Goal: Transaction & Acquisition: Book appointment/travel/reservation

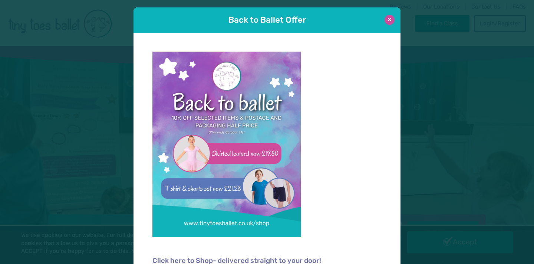
click at [388, 20] on button at bounding box center [390, 20] width 10 height 10
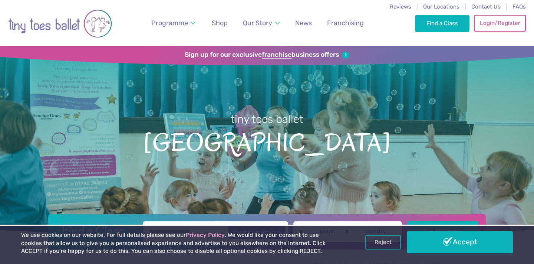
click at [503, 22] on link "Login/Register" at bounding box center [500, 23] width 52 height 16
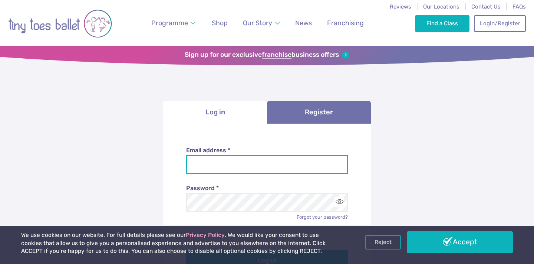
type input "**********"
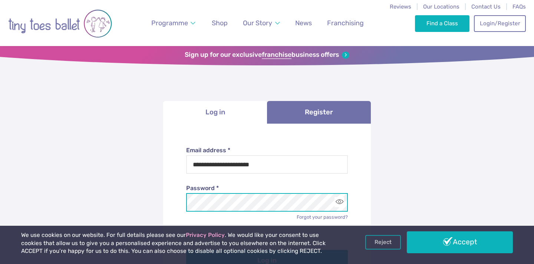
click at [267, 259] on button "Log in" at bounding box center [267, 260] width 162 height 21
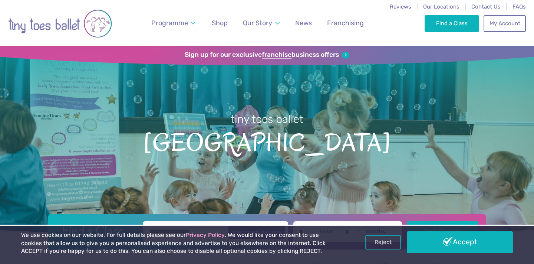
click at [453, 241] on link "Accept" at bounding box center [460, 242] width 106 height 22
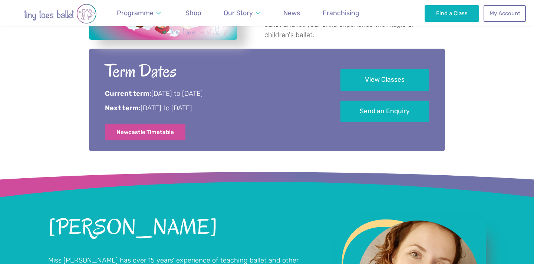
scroll to position [376, 0]
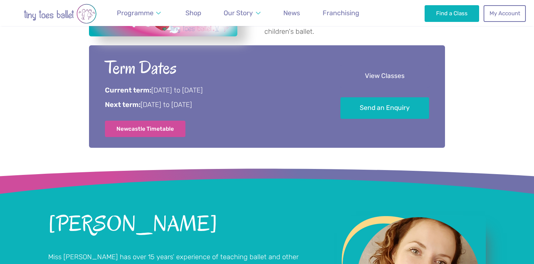
click at [391, 76] on link "View Classes" at bounding box center [385, 76] width 89 height 22
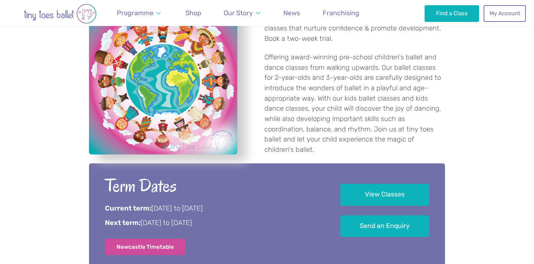
scroll to position [256, 0]
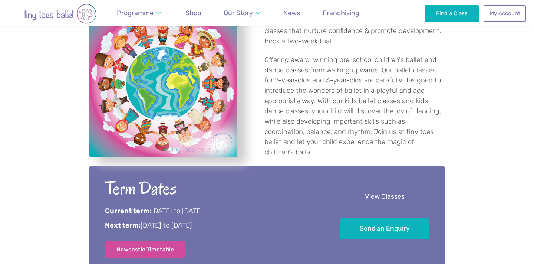
click at [383, 206] on link "View Classes" at bounding box center [385, 197] width 89 height 22
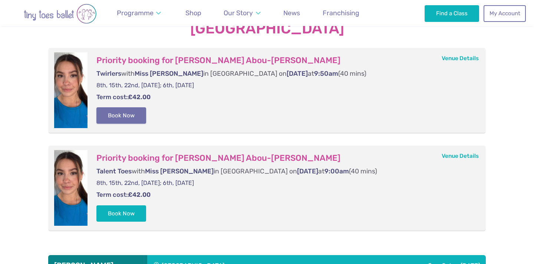
click at [124, 114] on button "Book Now" at bounding box center [121, 115] width 50 height 16
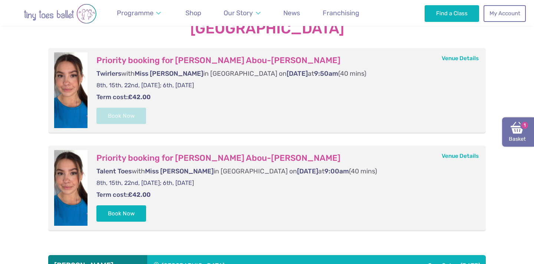
click at [511, 126] on img at bounding box center [517, 127] width 13 height 13
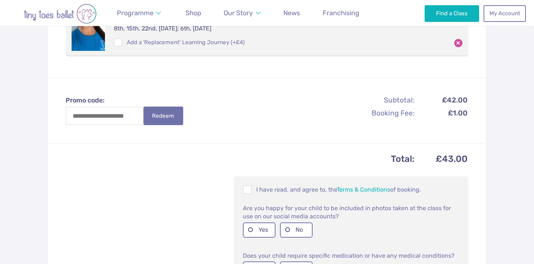
scroll to position [197, 0]
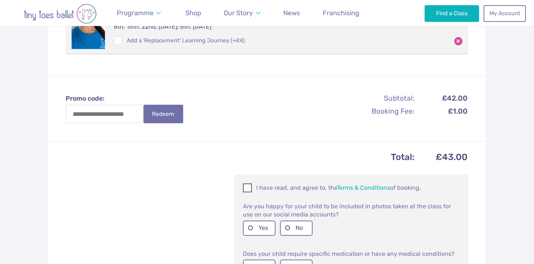
click at [247, 185] on span at bounding box center [248, 188] width 8 height 7
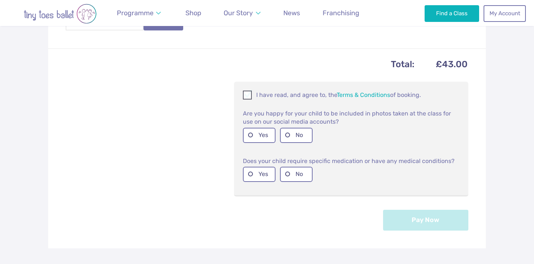
scroll to position [289, 0]
click at [260, 134] on label "Yes" at bounding box center [259, 135] width 33 height 15
click at [298, 171] on label "No" at bounding box center [296, 174] width 33 height 15
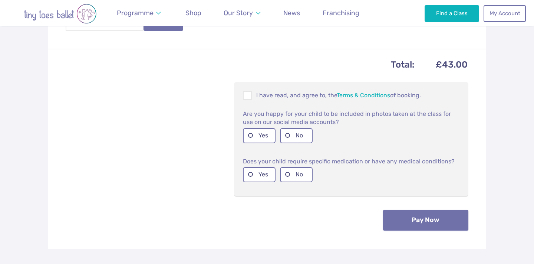
click at [421, 216] on button "Pay Now" at bounding box center [425, 220] width 85 height 21
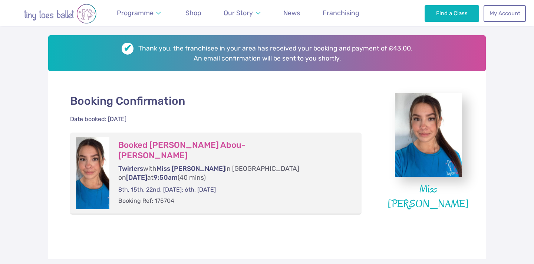
scroll to position [111, 0]
